Goal: Information Seeking & Learning: Compare options

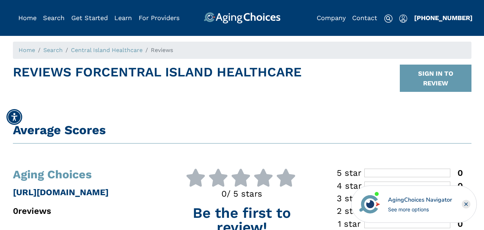
drag, startPoint x: 486, startPoint y: 23, endPoint x: 482, endPoint y: 0, distance: 23.6
click at [57, 17] on link "Search" at bounding box center [53, 18] width 21 height 8
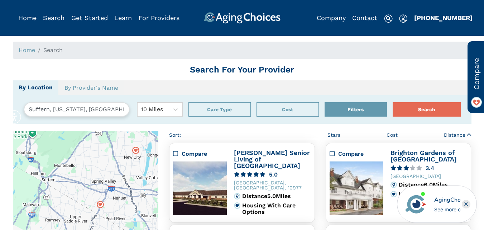
click at [51, 111] on input "Suffern, New York, USA 10901" at bounding box center [77, 109] width 106 height 14
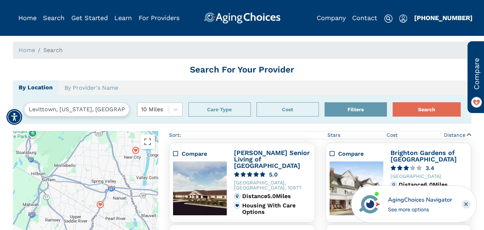
type input "Levittown, NY, USA"
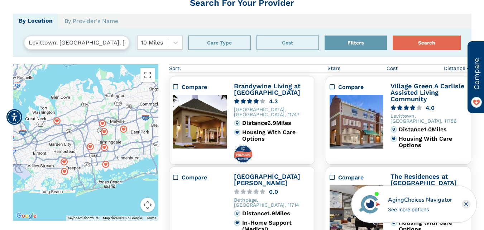
scroll to position [54, 0]
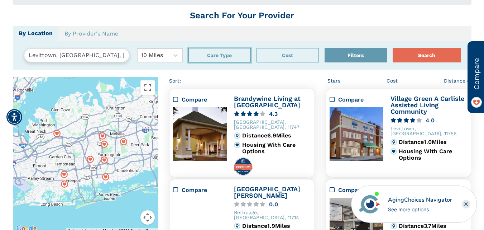
click at [217, 54] on button "Care Type" at bounding box center [219, 55] width 62 height 14
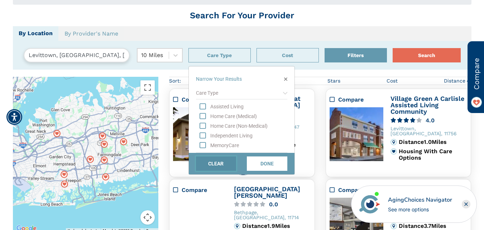
click at [216, 165] on button "CLEAR" at bounding box center [216, 163] width 40 height 14
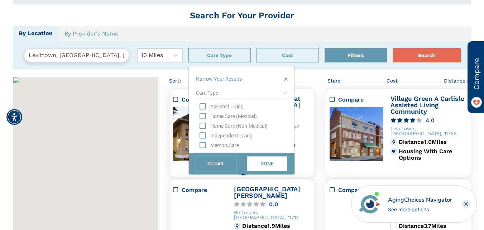
scroll to position [131, 0]
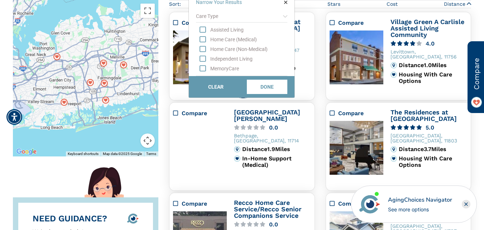
click at [284, 4] on icon "button" at bounding box center [285, 2] width 3 height 5
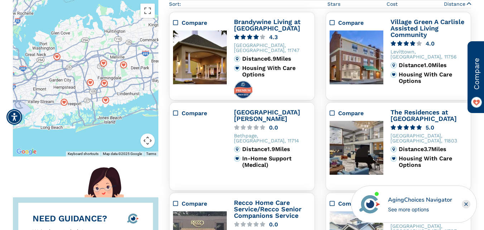
scroll to position [0, 0]
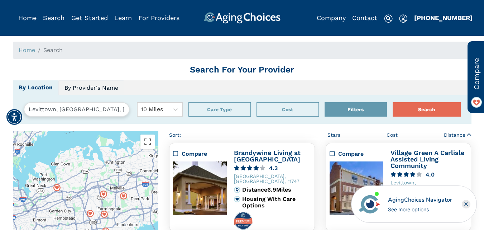
click at [84, 84] on link "By Provider's Name" at bounding box center [91, 87] width 66 height 15
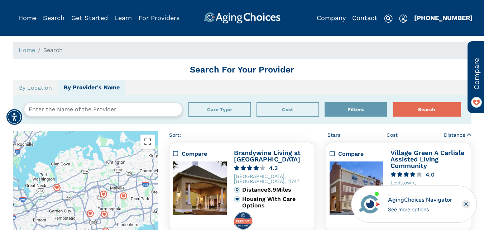
click at [64, 111] on input "text" at bounding box center [103, 109] width 159 height 14
click at [393, 102] on button "Search" at bounding box center [427, 109] width 68 height 14
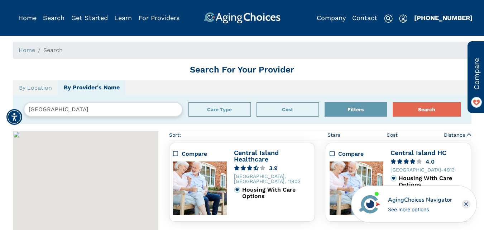
scroll to position [131, 0]
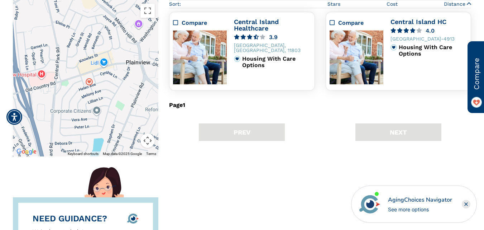
click at [175, 24] on icon "Compare" at bounding box center [175, 23] width 5 height 6
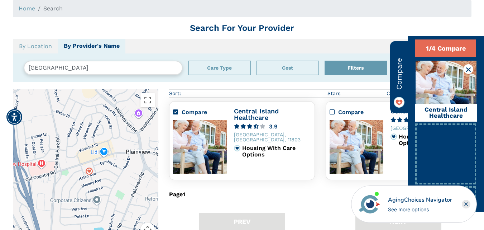
scroll to position [0, 0]
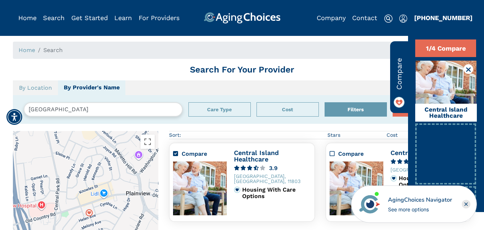
drag, startPoint x: 71, startPoint y: 110, endPoint x: 5, endPoint y: 101, distance: 66.6
click at [393, 102] on button "Search" at bounding box center [427, 109] width 68 height 14
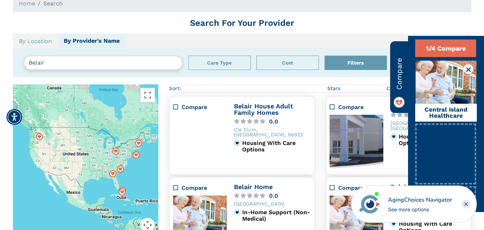
scroll to position [46, 0]
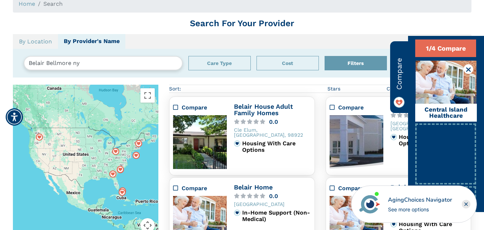
click at [393, 56] on button "Search" at bounding box center [427, 63] width 68 height 14
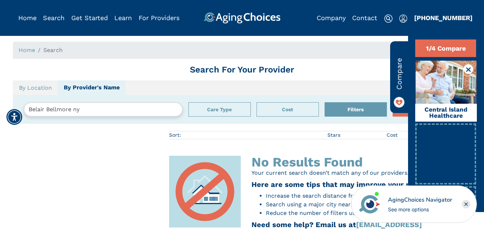
click at [87, 114] on input "Belair Bellmore ny" at bounding box center [103, 109] width 159 height 14
type input "Belair Care Center"
click at [393, 102] on button "Search" at bounding box center [427, 109] width 68 height 14
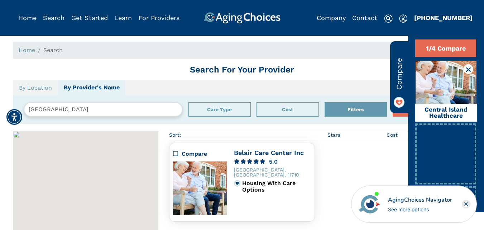
scroll to position [131, 0]
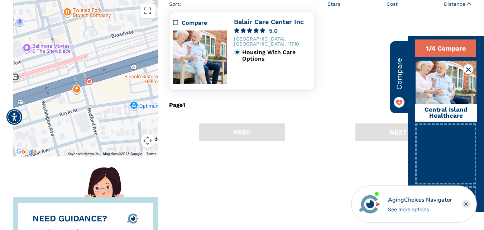
click at [176, 25] on icon "Compare" at bounding box center [175, 23] width 5 height 6
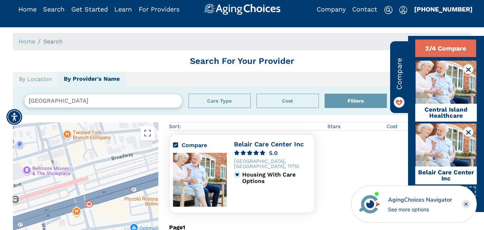
scroll to position [8, 0]
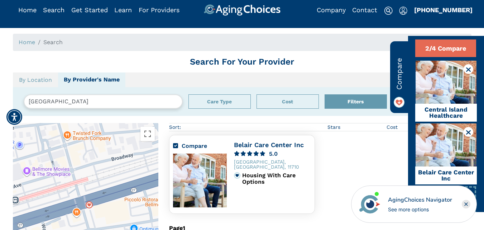
drag, startPoint x: 82, startPoint y: 99, endPoint x: 11, endPoint y: 96, distance: 71.3
click at [393, 94] on button "Search" at bounding box center [427, 101] width 68 height 14
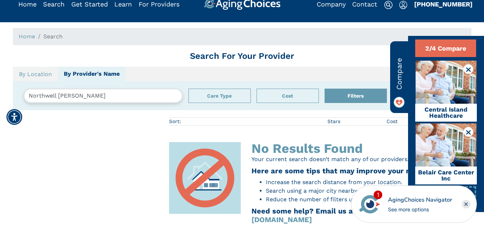
scroll to position [12, 0]
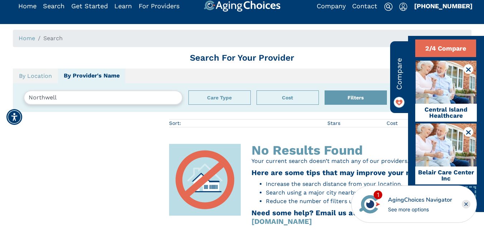
click at [393, 90] on button "Search" at bounding box center [427, 97] width 68 height 14
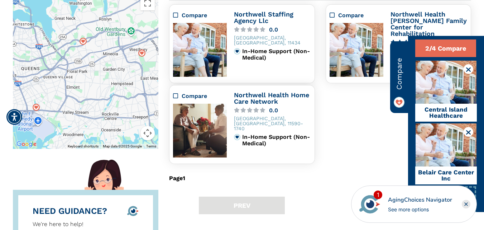
scroll to position [142, 0]
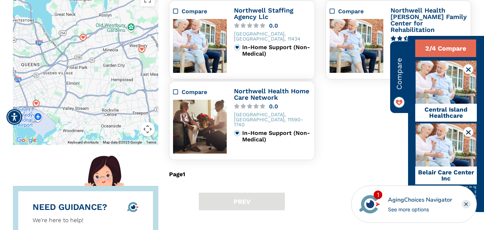
click at [336, 10] on div "Compare" at bounding box center [357, 11] width 54 height 9
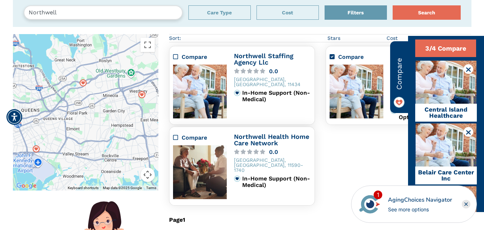
scroll to position [82, 0]
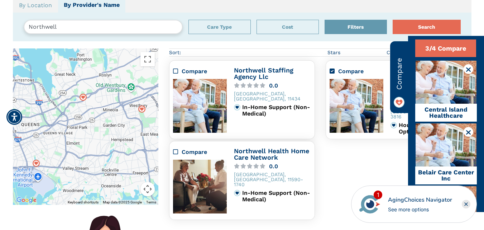
drag, startPoint x: 60, startPoint y: 30, endPoint x: 3, endPoint y: 28, distance: 57.3
click at [3, 28] on div "Home Search Search For Your Provider By Location By Provider's Name Northwell S…" at bounding box center [242, 228] width 484 height 551
click at [393, 20] on button "Search" at bounding box center [427, 27] width 68 height 14
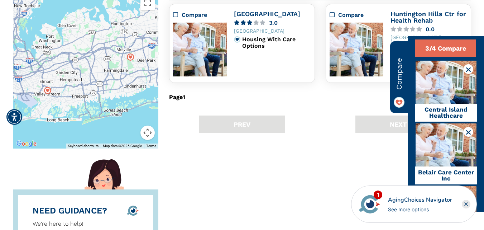
scroll to position [137, 0]
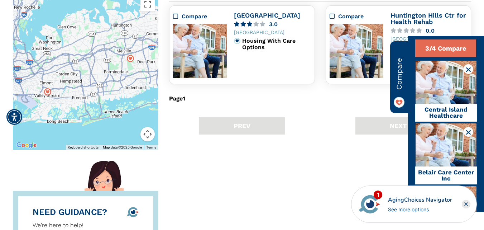
click at [335, 16] on div "Compare" at bounding box center [357, 16] width 54 height 9
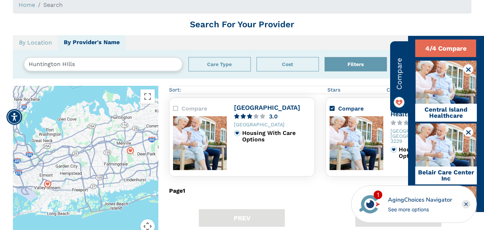
scroll to position [39, 0]
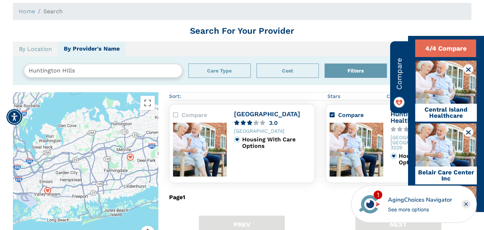
click at [86, 67] on input "Huntington HIlls" at bounding box center [103, 70] width 159 height 14
type input "H"
type input "Gurwin"
click at [393, 63] on button "Search" at bounding box center [427, 70] width 68 height 14
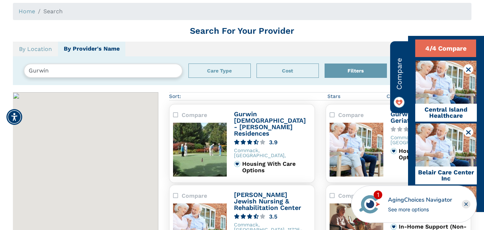
scroll to position [131, 0]
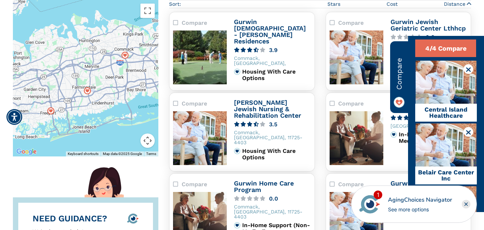
click at [176, 104] on icon "Compare" at bounding box center [175, 103] width 5 height 6
click at [175, 101] on icon "Compare" at bounding box center [175, 103] width 5 height 6
click at [399, 73] on span "Compare" at bounding box center [399, 74] width 11 height 32
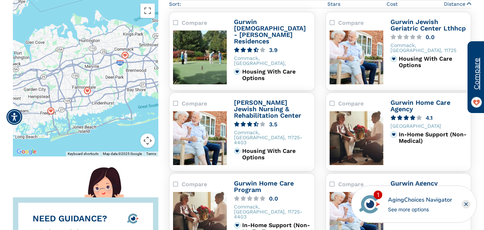
click at [475, 76] on span "Compare" at bounding box center [476, 74] width 11 height 32
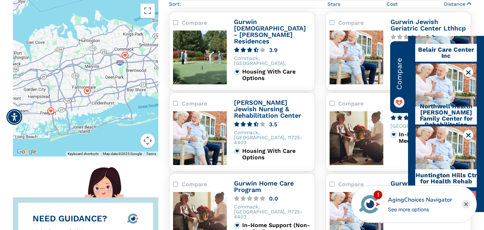
scroll to position [0, 0]
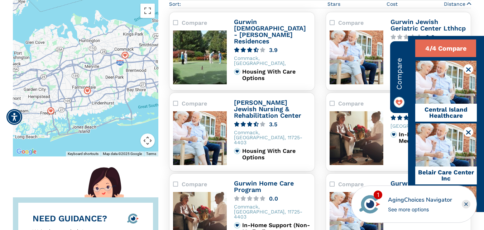
click at [466, 202] on rect "Close" at bounding box center [466, 203] width 9 height 9
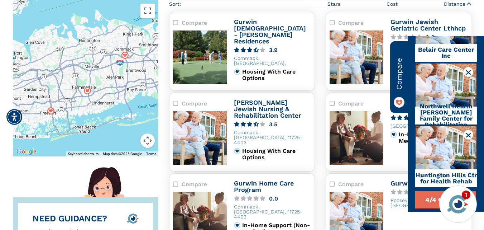
scroll to position [128, 0]
click at [425, 191] on button "4/4 Compare" at bounding box center [445, 200] width 61 height 18
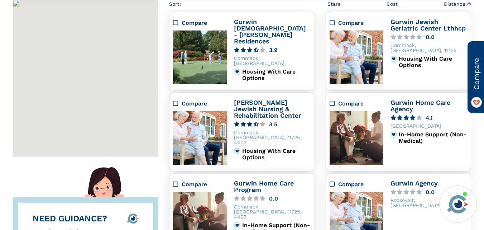
scroll to position [134, 0]
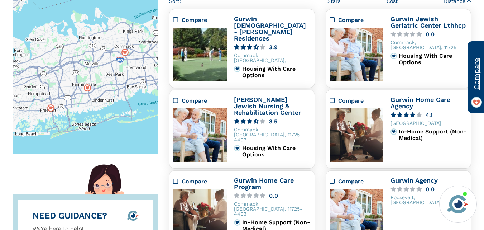
click at [473, 74] on span "Compare" at bounding box center [476, 74] width 11 height 32
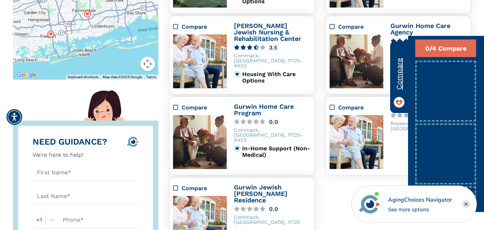
scroll to position [208, 0]
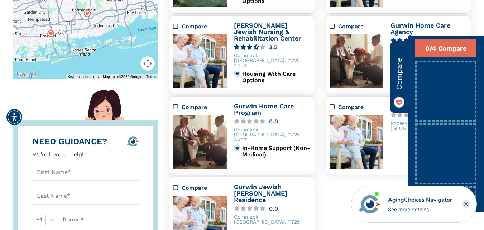
click at [177, 30] on div "Compare" at bounding box center [175, 26] width 5 height 9
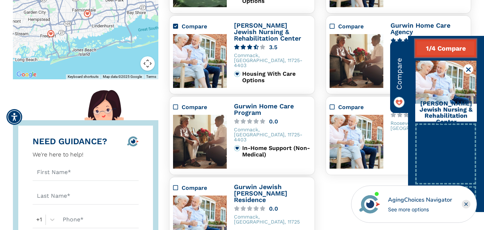
click at [447, 48] on button "1/4 Compare" at bounding box center [445, 48] width 61 height 18
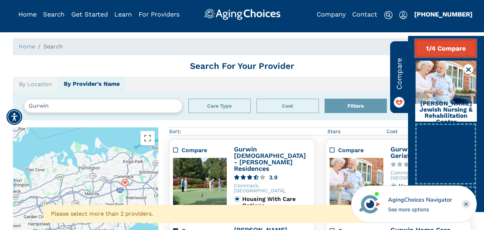
scroll to position [0, 0]
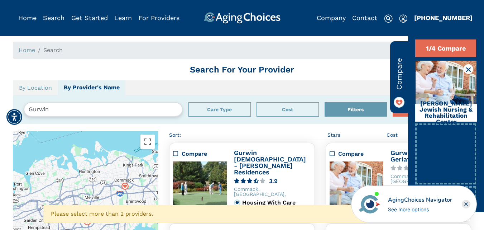
click at [77, 111] on input "Gurwin" at bounding box center [103, 109] width 159 height 14
type input "G"
click at [393, 102] on button "Search" at bounding box center [427, 109] width 68 height 14
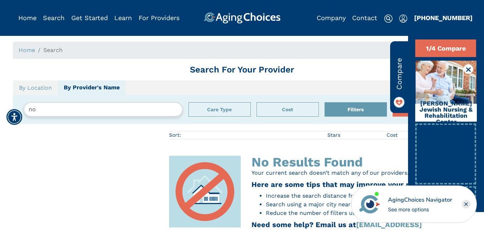
type input "n"
type input "orzac"
click at [393, 102] on button "Search" at bounding box center [427, 109] width 68 height 14
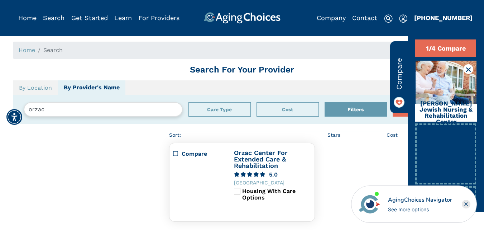
scroll to position [131, 0]
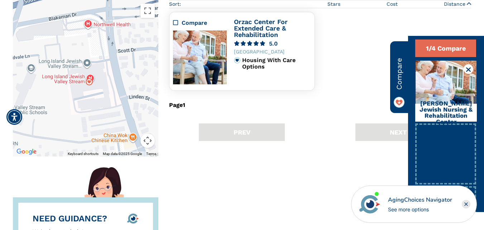
click at [177, 23] on icon "Compare" at bounding box center [175, 23] width 5 height 6
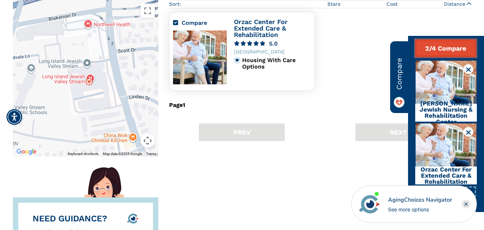
click at [439, 51] on button "2/4 Compare" at bounding box center [445, 48] width 61 height 18
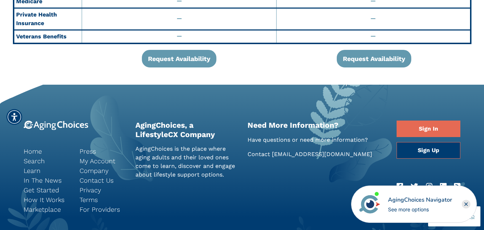
scroll to position [1605, 0]
